Goal: Entertainment & Leisure: Consume media (video, audio)

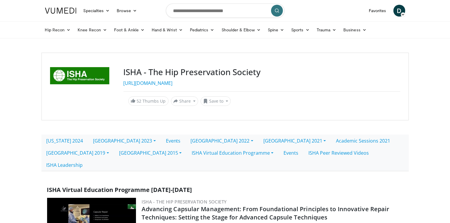
drag, startPoint x: 16, startPoint y: 176, endPoint x: 21, endPoint y: 206, distance: 30.7
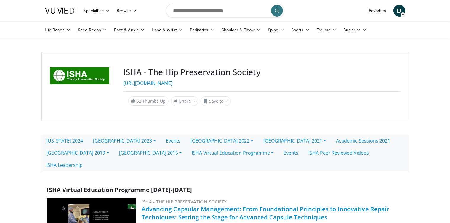
click at [167, 205] on link "Advancing Capsular Management: From Foundational Principles to Innovative Repai…" at bounding box center [266, 213] width 248 height 16
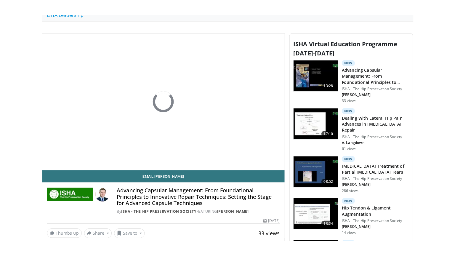
scroll to position [167, 0]
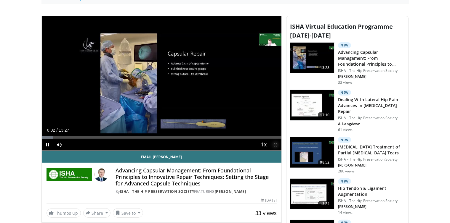
click at [276, 139] on span "Video Player" at bounding box center [276, 145] width 12 height 12
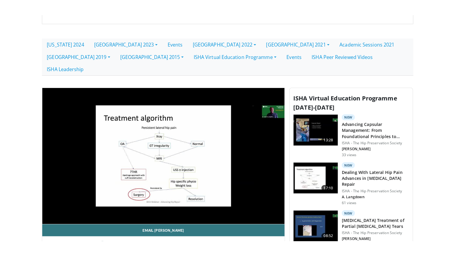
scroll to position [140, 0]
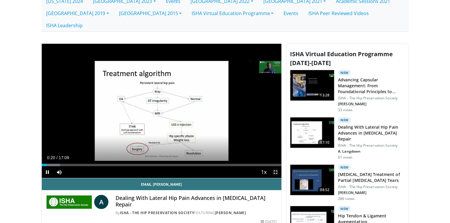
click at [276, 167] on span "Video Player" at bounding box center [276, 173] width 12 height 12
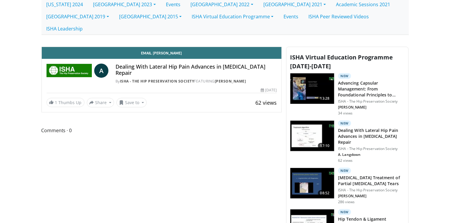
scroll to position [137, 0]
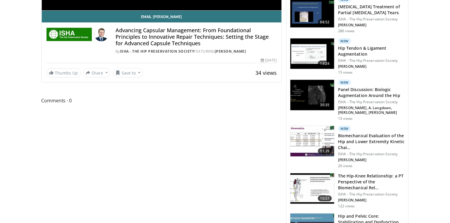
scroll to position [167, 0]
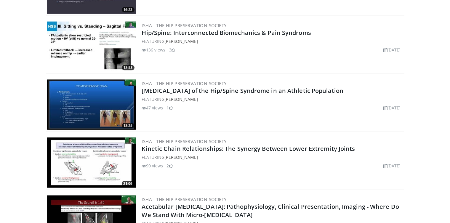
scroll to position [643, 0]
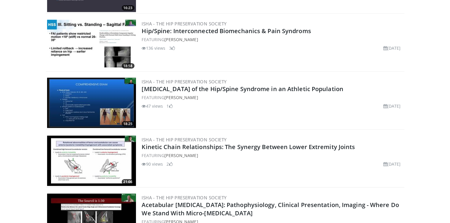
click at [125, 86] on img at bounding box center [91, 103] width 89 height 50
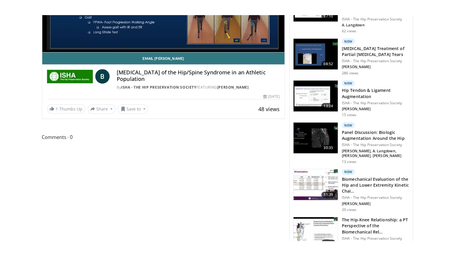
scroll to position [251, 0]
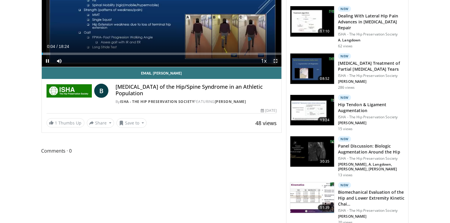
click at [275, 55] on span "Video Player" at bounding box center [276, 61] width 12 height 12
